Goal: Information Seeking & Learning: Find specific fact

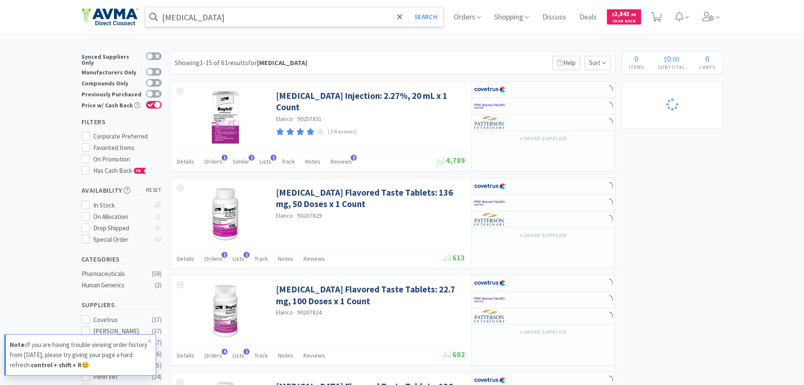
click at [230, 19] on input "[MEDICAL_DATA]" at bounding box center [294, 16] width 298 height 19
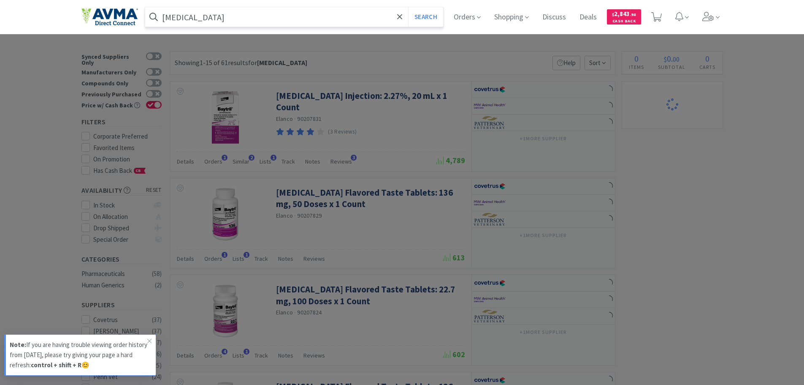
select select "1"
select select "5"
select select "1"
select select "2"
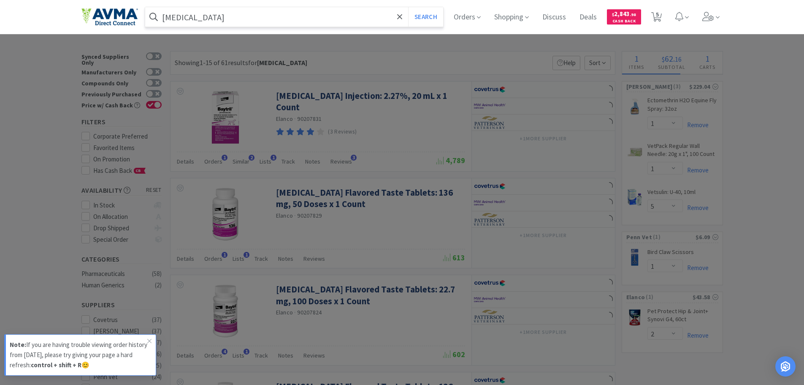
paste input "FEL1560"
type input "FEL1560"
click at [408, 7] on button "Search" at bounding box center [425, 16] width 35 height 19
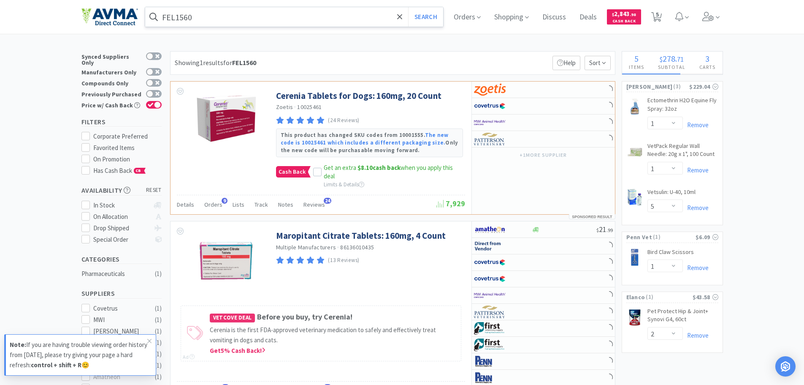
select select "1"
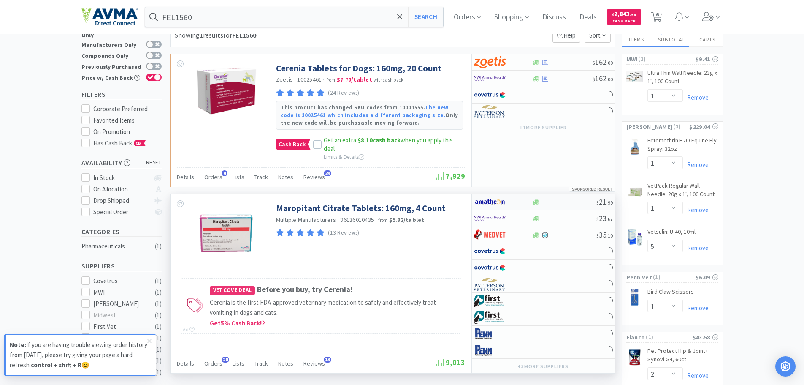
scroll to position [42, 0]
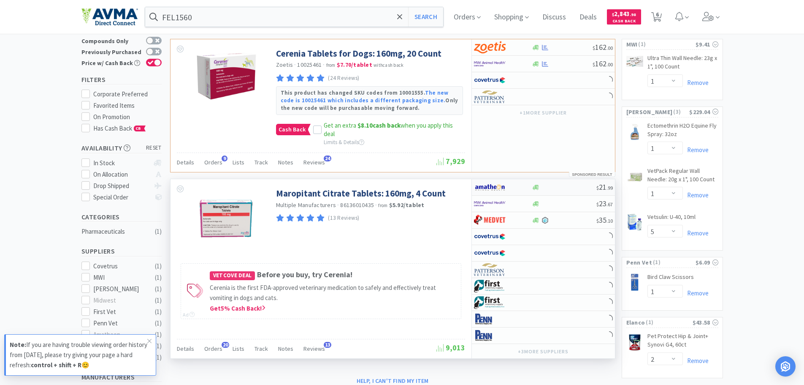
select select "1"
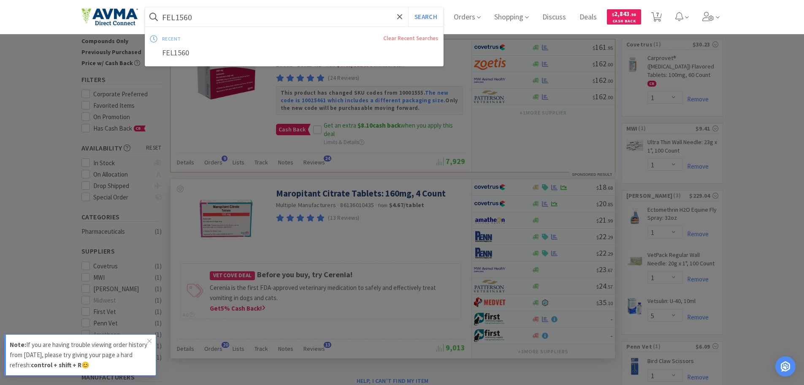
click at [180, 16] on input "FEL1560" at bounding box center [294, 16] width 298 height 19
paste input "038078"
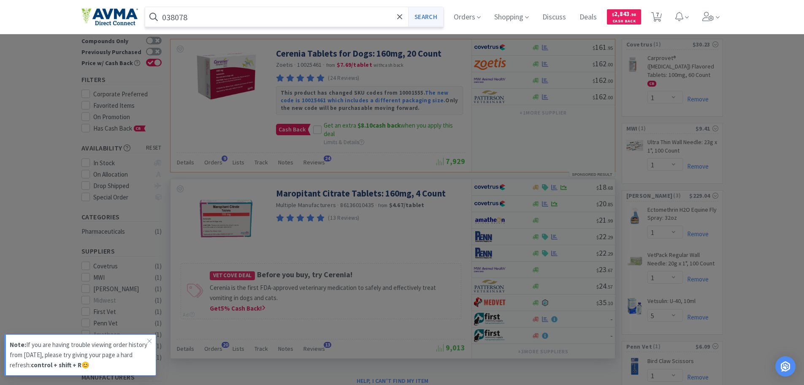
click at [423, 18] on button "Search" at bounding box center [425, 16] width 35 height 19
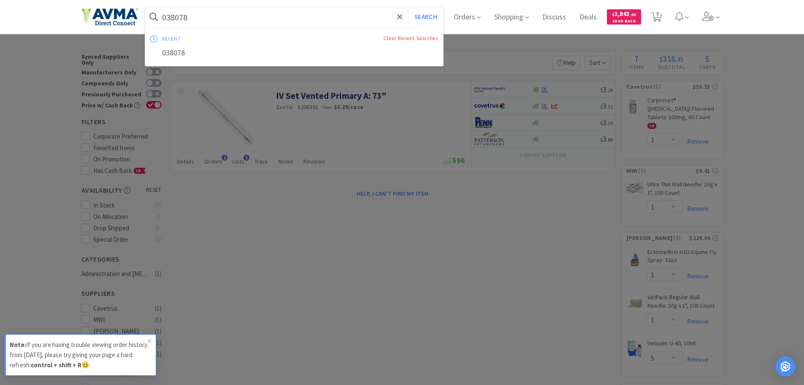
click at [195, 22] on input "038078" at bounding box center [294, 16] width 298 height 19
paste input "733.68010.3"
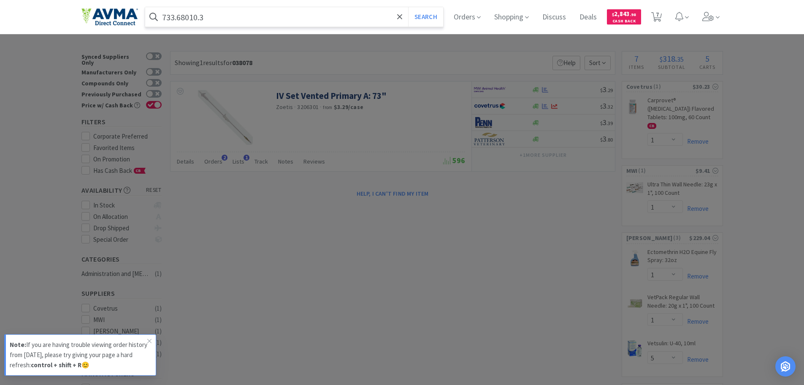
click at [408, 7] on button "Search" at bounding box center [425, 16] width 35 height 19
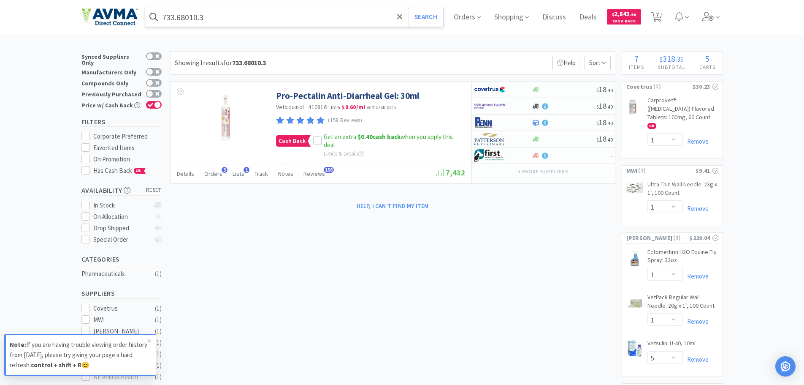
click at [177, 22] on input "733.68010.3" at bounding box center [294, 16] width 298 height 19
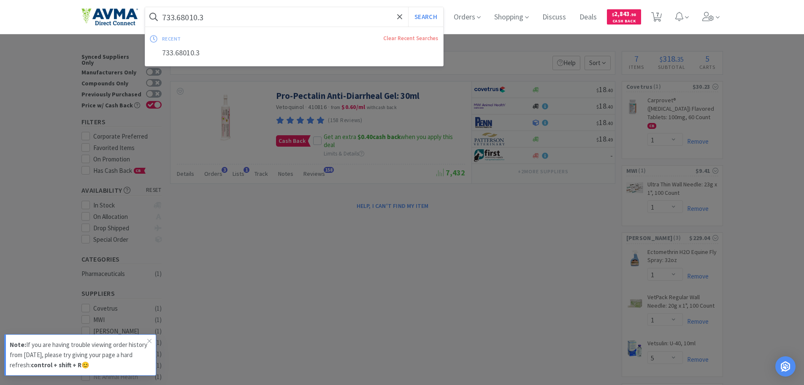
click at [177, 22] on input "733.68010.3" at bounding box center [294, 16] width 298 height 19
paste input "071393"
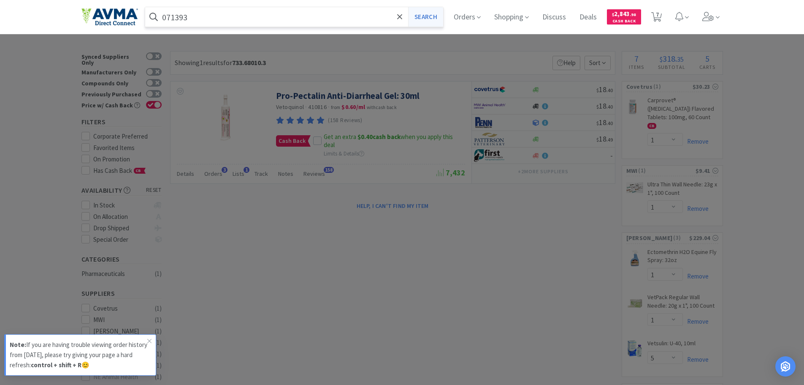
click at [434, 13] on button "Search" at bounding box center [425, 16] width 35 height 19
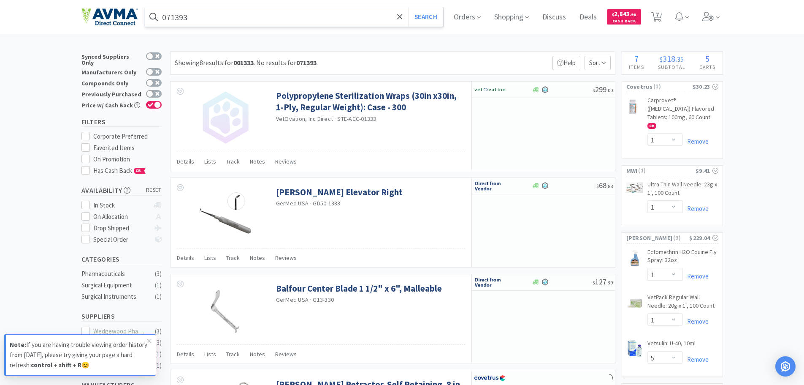
click at [212, 12] on input "071393" at bounding box center [294, 16] width 298 height 19
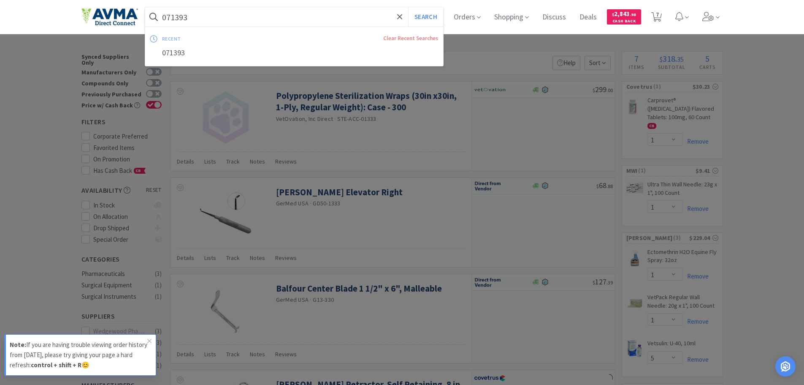
click at [208, 16] on input "071393" at bounding box center [294, 16] width 298 height 19
type input "071393"
click at [408, 7] on button "Search" at bounding box center [425, 16] width 35 height 19
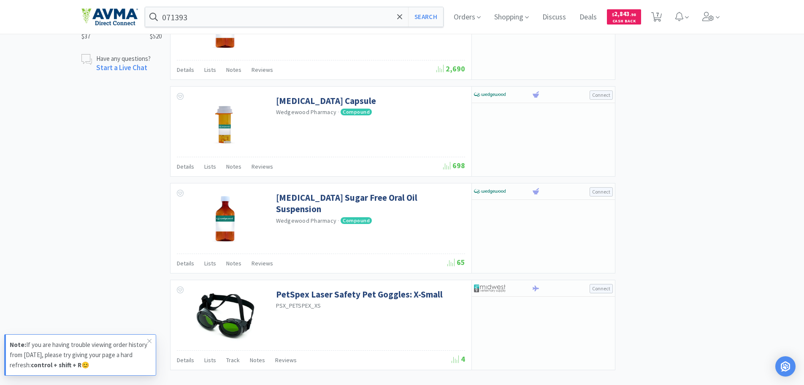
scroll to position [464, 0]
